Goal: Task Accomplishment & Management: Complete application form

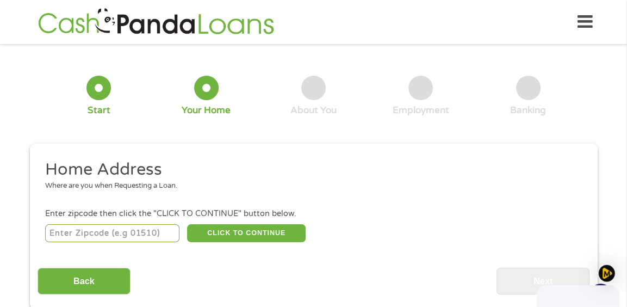
click at [84, 234] on input "number" at bounding box center [112, 233] width 134 height 18
click at [132, 231] on input "number" at bounding box center [112, 233] width 134 height 18
type input "77562"
click at [240, 231] on button "CLICK TO CONTINUE" at bounding box center [246, 233] width 118 height 18
type input "77562"
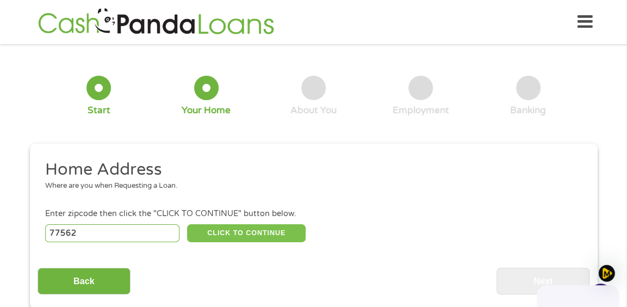
type input "Highlands"
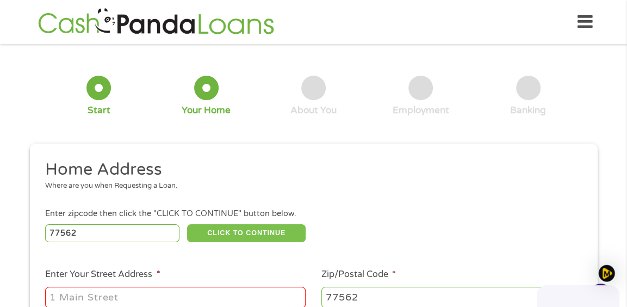
click at [229, 231] on button "CLICK TO CONTINUE" at bounding box center [246, 233] width 118 height 18
click at [226, 228] on button "CLICK TO CONTINUE" at bounding box center [246, 233] width 118 height 18
drag, startPoint x: 108, startPoint y: 234, endPoint x: 102, endPoint y: 236, distance: 6.7
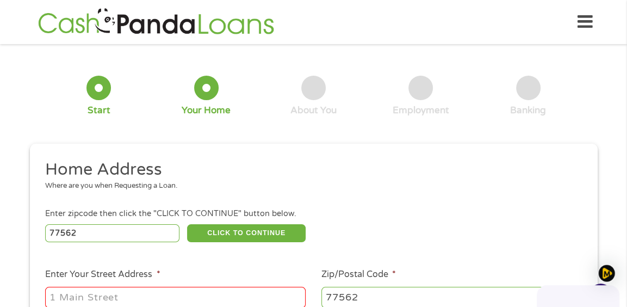
click at [102, 236] on input "77562" at bounding box center [112, 233] width 134 height 18
click at [259, 229] on button "CLICK TO CONTINUE" at bounding box center [246, 233] width 118 height 18
click at [253, 224] on button "CLICK TO CONTINUE" at bounding box center [246, 233] width 118 height 18
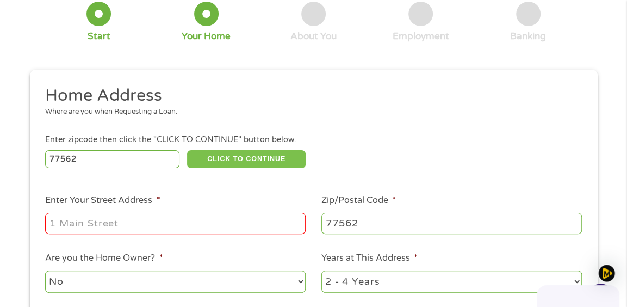
scroll to position [109, 0]
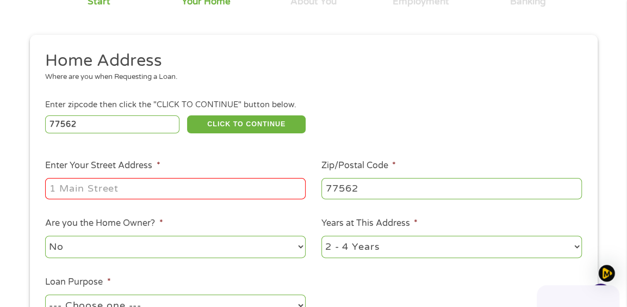
click at [145, 190] on input "Enter Your Street Address *" at bounding box center [175, 188] width 260 height 21
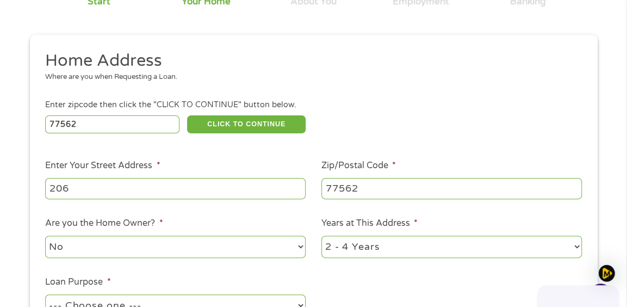
type input "[STREET_ADDRESS][PERSON_NAME]"
click at [118, 188] on input "[STREET_ADDRESS][PERSON_NAME]" at bounding box center [175, 188] width 260 height 21
click at [141, 201] on ul "Home Address Where are you when Requesting a Loan. Enter zipcode then click the…" at bounding box center [314, 195] width 552 height 290
click at [138, 100] on div "Enter zipcode then click the "CLICK TO CONTINUE" button below." at bounding box center [313, 105] width 536 height 12
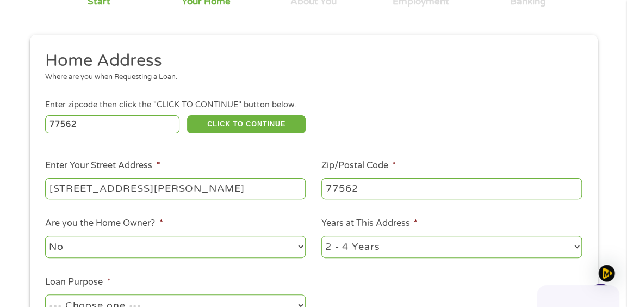
click at [301, 246] on select "No Yes" at bounding box center [175, 246] width 260 height 22
select select "yes"
click at [45, 235] on select "No Yes" at bounding box center [175, 246] width 260 height 22
click at [125, 190] on input "[STREET_ADDRESS][PERSON_NAME]" at bounding box center [175, 188] width 260 height 21
drag, startPoint x: 123, startPoint y: 184, endPoint x: 92, endPoint y: 233, distance: 57.4
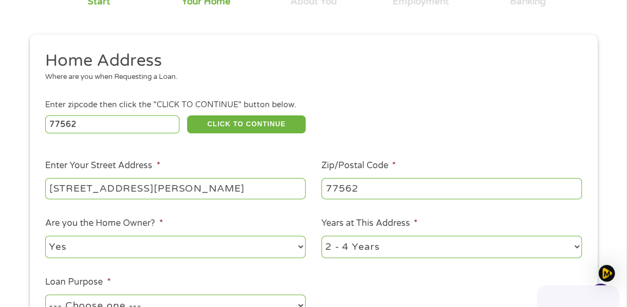
type input "[STREET_ADDRESS][PERSON_NAME]"
drag, startPoint x: 92, startPoint y: 233, endPoint x: 30, endPoint y: 168, distance: 88.8
click at [33, 167] on div "This field is hidden when viewing the form gclid EAIaIQobChMI3qPZ-5WGkAMVbnF_AB…" at bounding box center [313, 215] width 567 height 361
click at [281, 212] on ul "Home Address Where are you when Requesting a Loan. Enter zipcode then click the…" at bounding box center [314, 195] width 552 height 290
drag, startPoint x: 281, startPoint y: 211, endPoint x: 139, endPoint y: 189, distance: 143.6
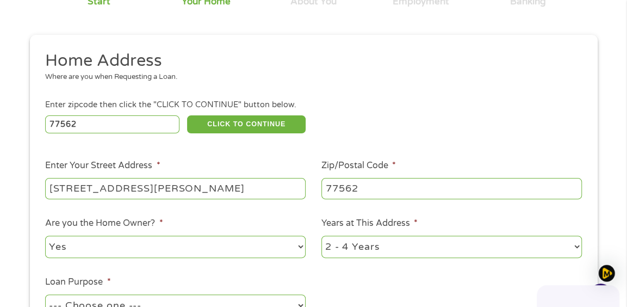
click at [139, 189] on input "[STREET_ADDRESS][PERSON_NAME]" at bounding box center [175, 188] width 260 height 21
click at [36, 198] on div "This field is hidden when viewing the form gclid EAIaIQobChMI3qPZ-5WGkAMVbnF_AB…" at bounding box center [313, 215] width 567 height 361
click at [133, 192] on input "[STREET_ADDRESS][PERSON_NAME]" at bounding box center [175, 188] width 260 height 21
drag, startPoint x: 248, startPoint y: 221, endPoint x: 235, endPoint y: 214, distance: 14.6
click at [242, 219] on li "Are you the Home Owner? * No Yes" at bounding box center [176, 237] width 276 height 43
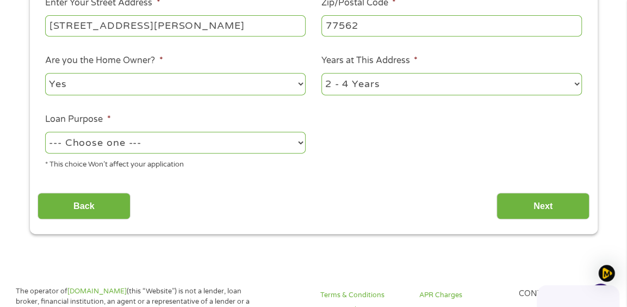
scroll to position [267, 0]
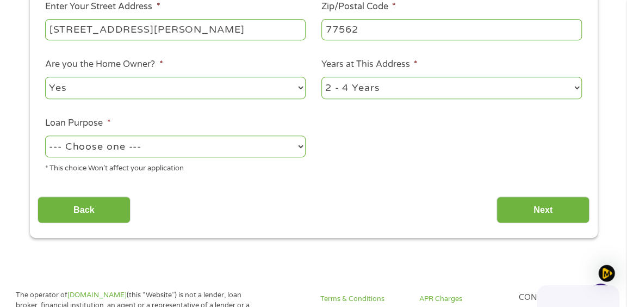
click at [299, 146] on select "--- Choose one --- Pay Bills Debt Consolidation Home Improvement Major Purchase…" at bounding box center [175, 146] width 260 height 22
select select "medicalexpenses"
click at [45, 135] on select "--- Choose one --- Pay Bills Debt Consolidation Home Improvement Major Purchase…" at bounding box center [175, 146] width 260 height 22
drag, startPoint x: 157, startPoint y: 287, endPoint x: 124, endPoint y: 305, distance: 37.2
drag, startPoint x: 124, startPoint y: 305, endPoint x: 495, endPoint y: 144, distance: 404.1
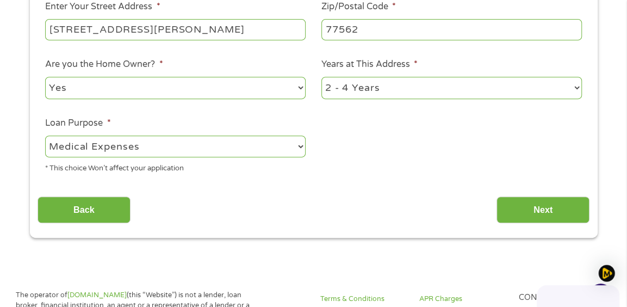
drag, startPoint x: 495, startPoint y: 144, endPoint x: 261, endPoint y: 220, distance: 246.1
click at [261, 220] on div "Back Next" at bounding box center [314, 206] width 552 height 34
click at [298, 148] on select "--- Choose one --- Pay Bills Debt Consolidation Home Improvement Major Purchase…" at bounding box center [175, 146] width 260 height 22
drag, startPoint x: 16, startPoint y: 233, endPoint x: 14, endPoint y: 239, distance: 5.9
drag, startPoint x: 14, startPoint y: 239, endPoint x: 340, endPoint y: 173, distance: 332.6
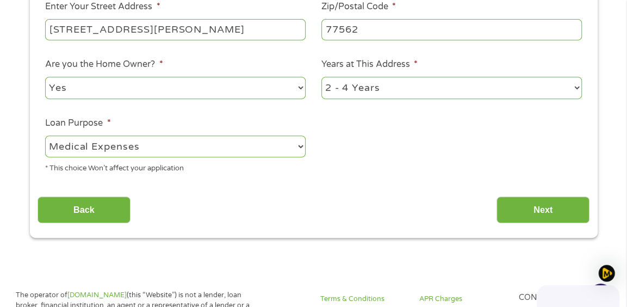
click at [340, 173] on ul "Home Address Where are you when Requesting a Loan. Enter zipcode then click the…" at bounding box center [314, 36] width 552 height 290
click at [541, 208] on input "Next" at bounding box center [542, 209] width 93 height 27
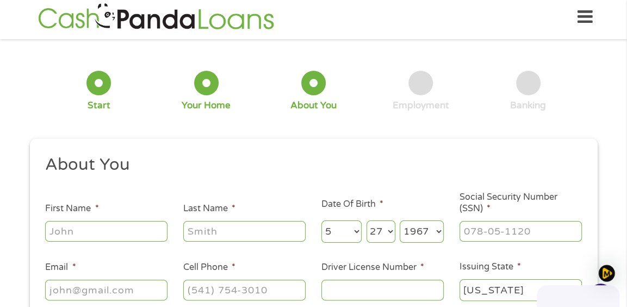
scroll to position [0, 0]
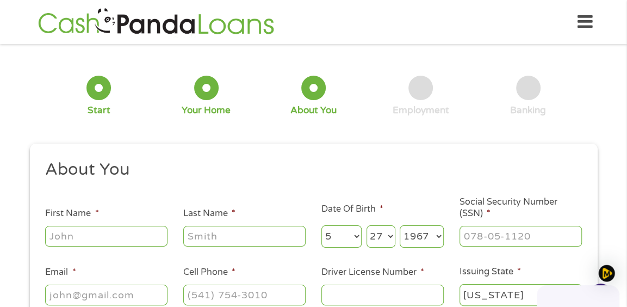
click at [113, 239] on input "First Name *" at bounding box center [106, 236] width 122 height 21
click at [78, 239] on input "First Name *" at bounding box center [106, 236] width 122 height 21
type input "[PERSON_NAME]"
type input "[EMAIL_ADDRESS][DOMAIN_NAME]"
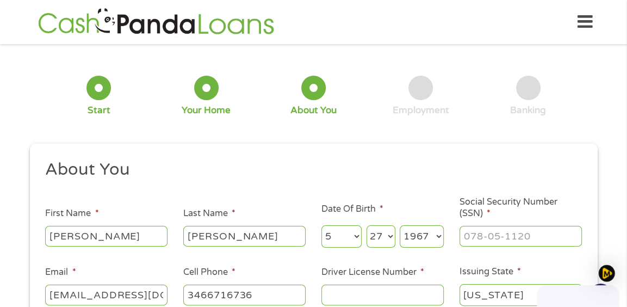
type input "[PHONE_NUMBER]"
click at [485, 236] on input "___-__-____" at bounding box center [520, 236] width 122 height 21
drag, startPoint x: 538, startPoint y: 235, endPoint x: 457, endPoint y: 233, distance: 81.6
click at [457, 233] on li "Social Security Number (SSN) * ___-46-5456" at bounding box center [520, 222] width 138 height 52
type input "465-45-6062"
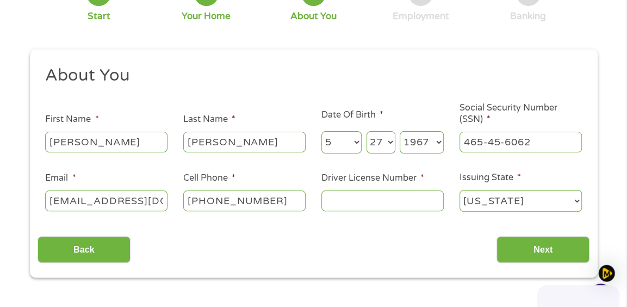
scroll to position [109, 0]
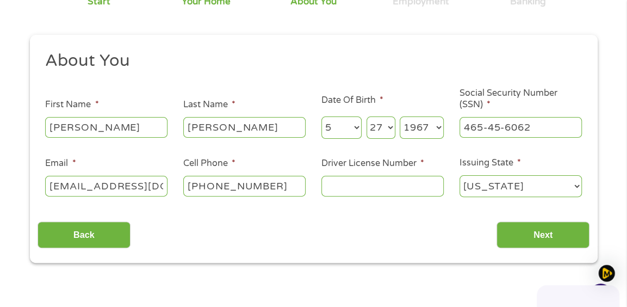
click at [397, 188] on input "Driver License Number *" at bounding box center [382, 186] width 122 height 21
type input "41748023"
drag, startPoint x: 538, startPoint y: 237, endPoint x: 528, endPoint y: 233, distance: 10.2
click at [530, 234] on input "Next" at bounding box center [542, 234] width 93 height 27
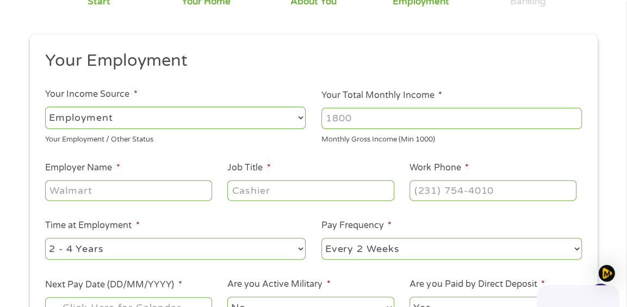
scroll to position [0, 0]
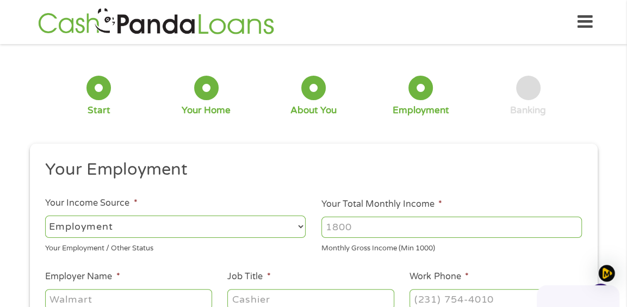
click at [298, 228] on select "--- Choose one --- Employment [DEMOGRAPHIC_DATA] Benefits" at bounding box center [175, 226] width 260 height 22
select select "benefits"
click at [45, 215] on select "--- Choose one --- Employment [DEMOGRAPHIC_DATA] Benefits" at bounding box center [175, 226] width 260 height 22
type input "Other"
type input "[PHONE_NUMBER]"
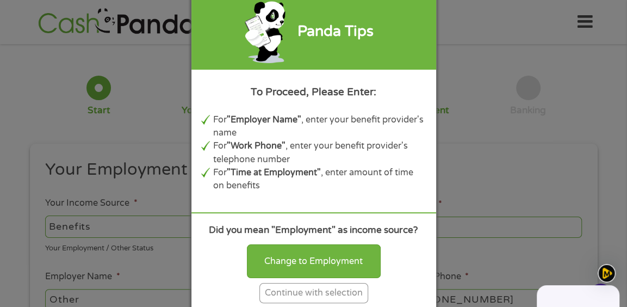
click at [133, 127] on div "Panda Tips To Proceed, Please Enter: For "Employer Name" , enter your benefit p…" at bounding box center [313, 153] width 627 height 307
drag, startPoint x: 236, startPoint y: 143, endPoint x: 198, endPoint y: 86, distance: 69.3
click at [198, 86] on div "Panda Tips To Proceed, Please Enter: For "Employer Name" , enter your benefit p…" at bounding box center [313, 153] width 627 height 307
click at [321, 293] on div "Continue with selection" at bounding box center [313, 293] width 109 height 20
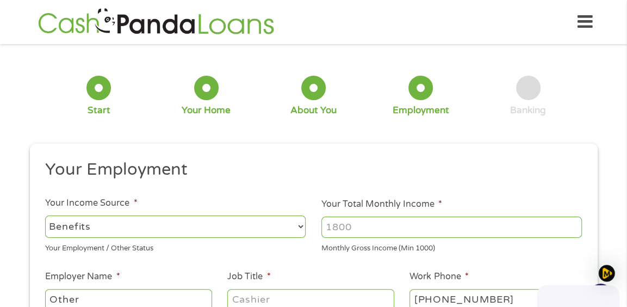
click at [388, 228] on input "Your Total Monthly Income *" at bounding box center [451, 226] width 260 height 21
click at [573, 229] on input "1000" at bounding box center [451, 226] width 260 height 21
click at [573, 224] on input "1001" at bounding box center [451, 226] width 260 height 21
click at [572, 224] on input "1002" at bounding box center [451, 226] width 260 height 21
drag, startPoint x: 571, startPoint y: 225, endPoint x: 361, endPoint y: 280, distance: 216.9
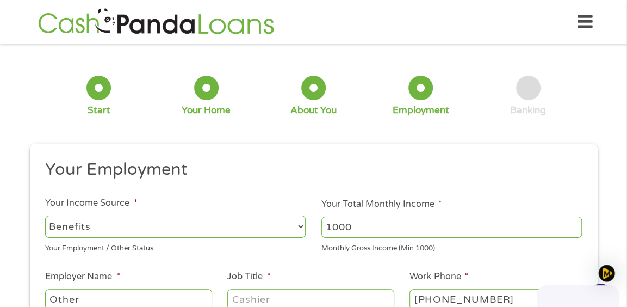
drag, startPoint x: 361, startPoint y: 280, endPoint x: 310, endPoint y: 190, distance: 103.7
click at [310, 190] on ul "Your Employment Your Income Source * --- Choose one --- Employment [DEMOGRAPHIC…" at bounding box center [314, 298] width 552 height 278
drag, startPoint x: 321, startPoint y: 226, endPoint x: 394, endPoint y: 221, distance: 72.4
click at [394, 221] on input "1000" at bounding box center [451, 226] width 260 height 21
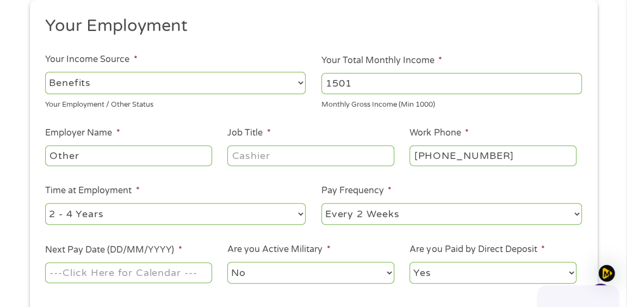
scroll to position [163, 0]
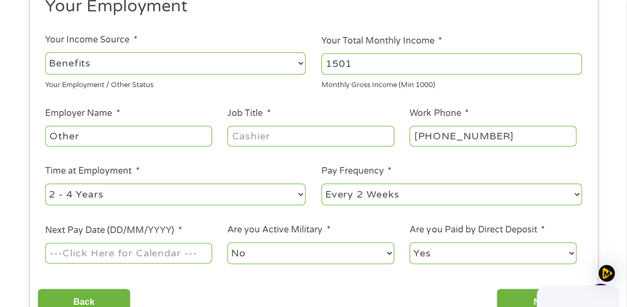
type input "1501"
click at [264, 136] on input "Job Title *" at bounding box center [310, 136] width 166 height 21
click at [257, 137] on input "Job Title *" at bounding box center [310, 136] width 166 height 21
click at [252, 135] on input "disabked" at bounding box center [310, 136] width 166 height 21
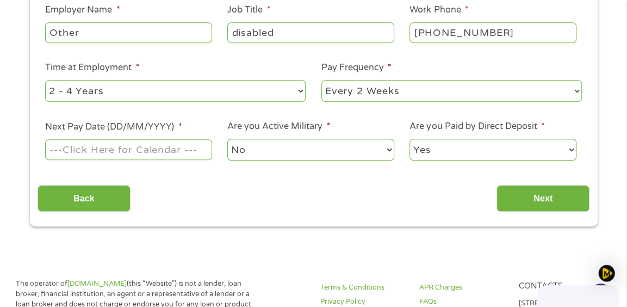
scroll to position [272, 0]
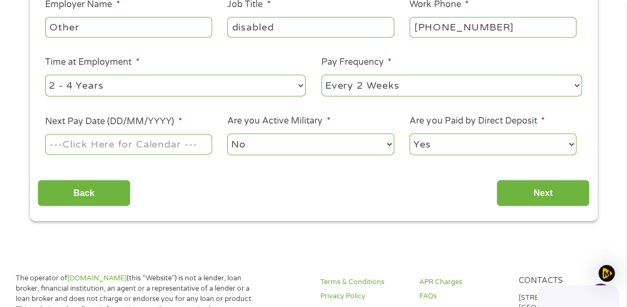
type input "disabled"
drag, startPoint x: 176, startPoint y: 173, endPoint x: 169, endPoint y: 180, distance: 10.0
click at [139, 136] on input "Next Pay Date (DD/MM/YYYY) *" at bounding box center [128, 144] width 166 height 21
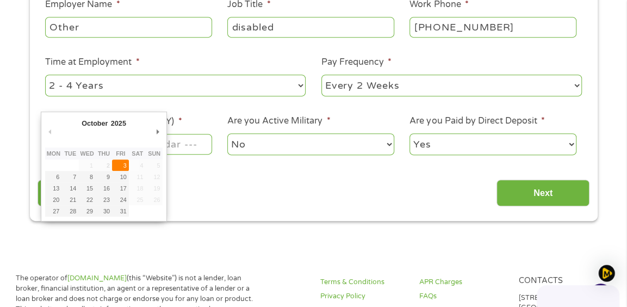
type input "[DATE]"
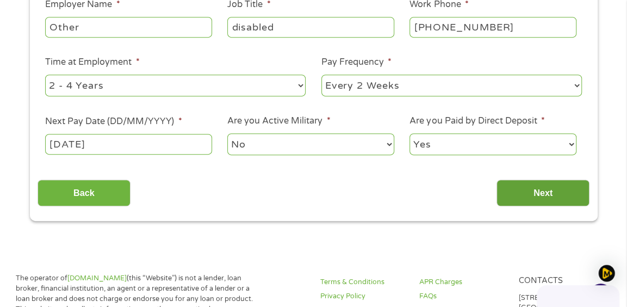
click at [535, 195] on input "Next" at bounding box center [542, 192] width 93 height 27
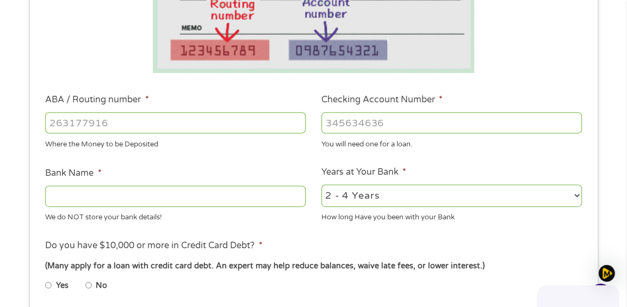
click at [154, 122] on input "ABA / Routing number *" at bounding box center [175, 122] width 260 height 21
click at [190, 124] on input "ABA / Routing number *" at bounding box center [175, 122] width 260 height 21
drag, startPoint x: 190, startPoint y: 124, endPoint x: 132, endPoint y: 118, distance: 57.9
click at [132, 118] on input "ABA / Routing number *" at bounding box center [175, 122] width 260 height 21
type input "325070760"
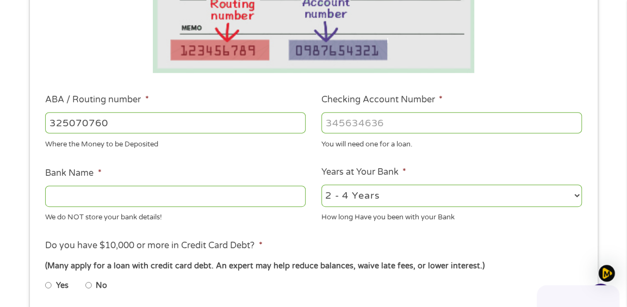
type input "JPMORGAN CHASE BANK NA"
type input "325070760"
click at [395, 121] on input "Checking Account Number *" at bounding box center [451, 122] width 260 height 21
type input "668357657"
drag, startPoint x: 519, startPoint y: 196, endPoint x: 506, endPoint y: 198, distance: 12.8
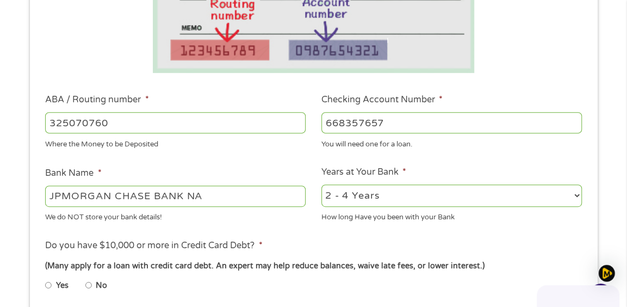
click at [512, 197] on select "2 - 4 Years 6 - 12 Months 1 - 2 Years Over 4 Years" at bounding box center [451, 195] width 260 height 22
click at [321, 184] on select "2 - 4 Years 6 - 12 Months 1 - 2 Years Over 4 Years" at bounding box center [451, 195] width 260 height 22
drag, startPoint x: 486, startPoint y: 217, endPoint x: 394, endPoint y: 192, distance: 95.2
click at [394, 192] on select "2 - 4 Years 6 - 12 Months 1 - 2 Years Over 4 Years" at bounding box center [451, 195] width 260 height 22
select select "48months"
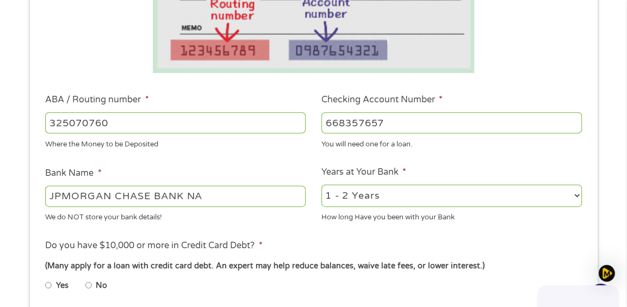
click at [321, 184] on select "2 - 4 Years 6 - 12 Months 1 - 2 Years Over 4 Years" at bounding box center [451, 195] width 260 height 22
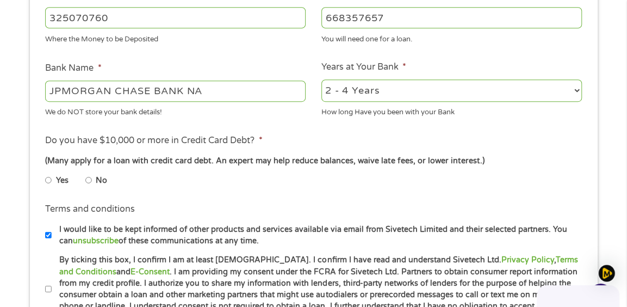
scroll to position [380, 0]
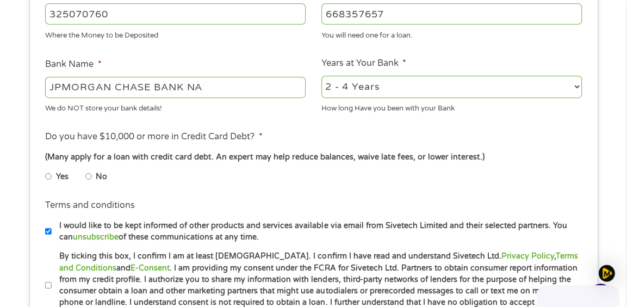
click at [86, 176] on input "No" at bounding box center [88, 175] width 7 height 17
radio input "true"
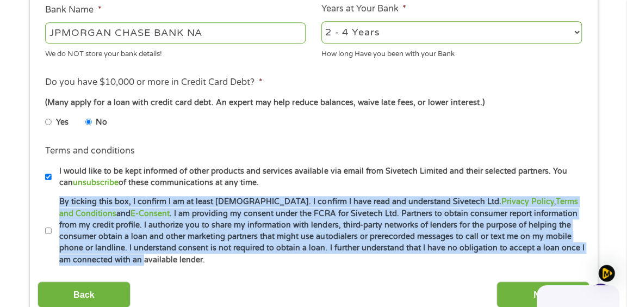
click at [43, 229] on li "Terms and conditions * By ticking this box, I confirm I am at least [DEMOGRAPHI…" at bounding box center [314, 231] width 552 height 70
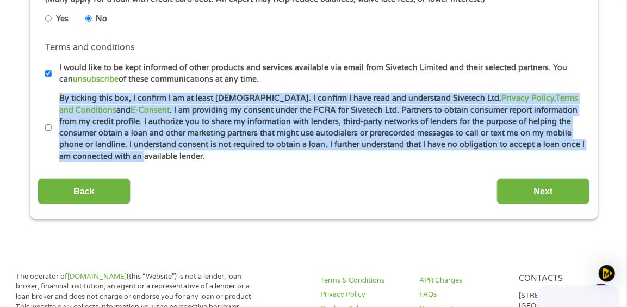
scroll to position [544, 0]
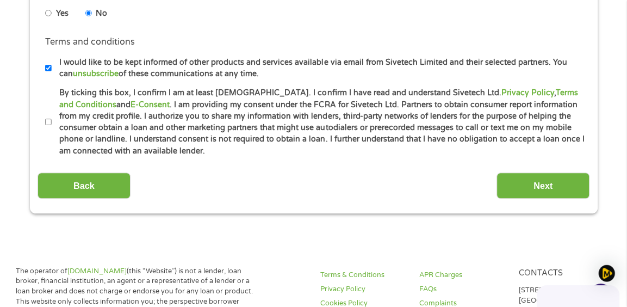
click at [293, 70] on label "I would like to be kept informed of other products and services available via e…" at bounding box center [318, 68] width 533 height 23
click at [52, 70] on input "I would like to be kept informed of other products and services available via e…" at bounding box center [48, 67] width 7 height 17
drag, startPoint x: 47, startPoint y: 66, endPoint x: 40, endPoint y: 64, distance: 7.3
click at [46, 66] on input "I would like to be kept informed of other products and services available via e…" at bounding box center [48, 67] width 7 height 17
checkbox input "true"
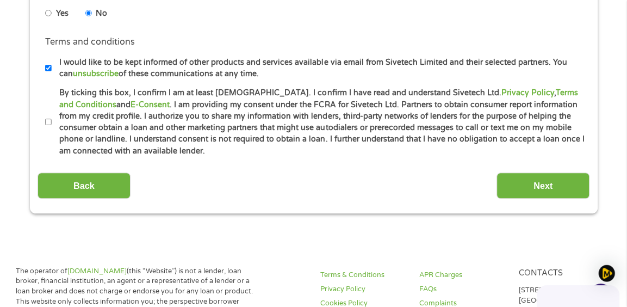
click at [45, 123] on input "By ticking this box, I confirm I am at least [DEMOGRAPHIC_DATA]. I confirm I ha…" at bounding box center [48, 121] width 7 height 17
checkbox input "true"
drag, startPoint x: 521, startPoint y: 186, endPoint x: 517, endPoint y: 181, distance: 6.5
click at [517, 182] on input "Next" at bounding box center [542, 185] width 93 height 27
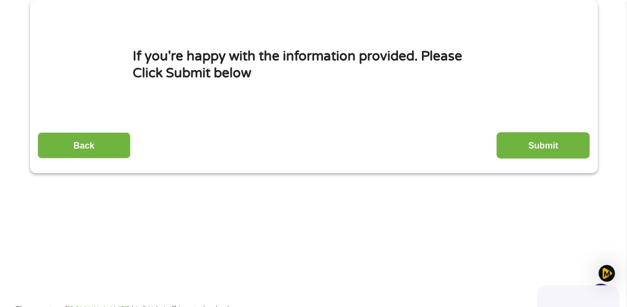
scroll to position [163, 0]
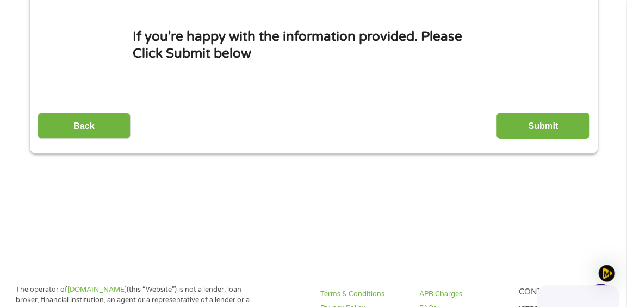
drag, startPoint x: 541, startPoint y: 119, endPoint x: 518, endPoint y: 113, distance: 23.7
click at [533, 119] on input "Submit" at bounding box center [542, 126] width 93 height 27
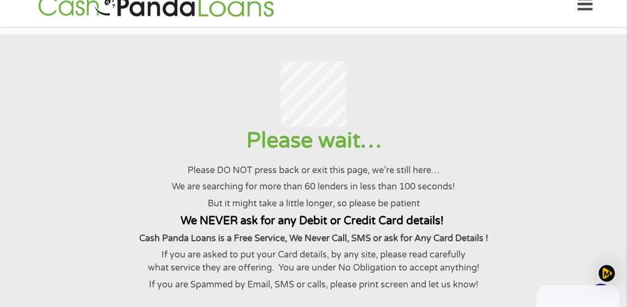
scroll to position [0, 0]
